Goal: Task Accomplishment & Management: Manage account settings

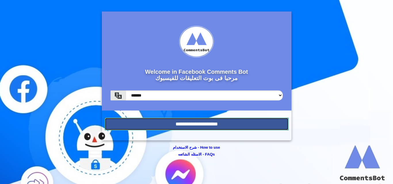
click at [238, 121] on input "**********" at bounding box center [197, 124] width 184 height 13
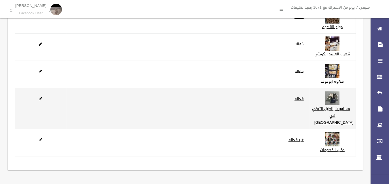
scroll to position [106, 0]
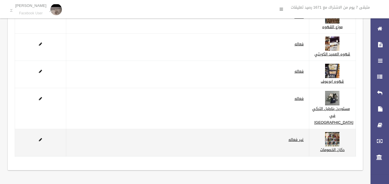
click at [309, 138] on td "غير فعاله" at bounding box center [187, 142] width 243 height 27
click at [304, 136] on link "غير فعاله" at bounding box center [295, 139] width 15 height 7
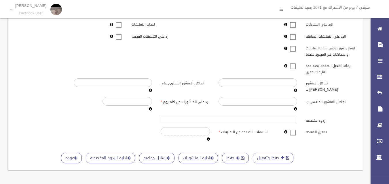
scroll to position [167, 0]
click at [258, 116] on ul at bounding box center [229, 120] width 136 height 8
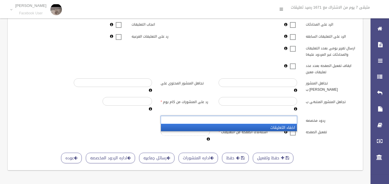
click at [242, 128] on li "اخفاء التعليقات" at bounding box center [229, 127] width 136 height 7
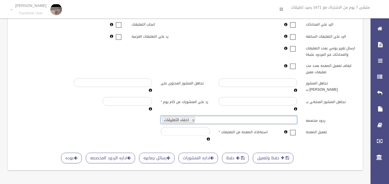
click at [291, 129] on span at bounding box center [292, 129] width 9 height 0
click at [265, 157] on button "حفظ وتفعيل" at bounding box center [273, 158] width 41 height 11
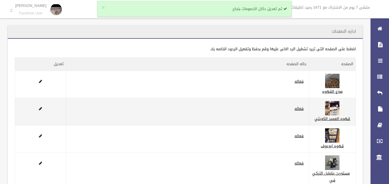
scroll to position [106, 0]
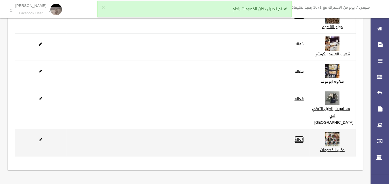
click at [304, 136] on link "فعاله" at bounding box center [298, 139] width 9 height 7
